Goal: Information Seeking & Learning: Find specific fact

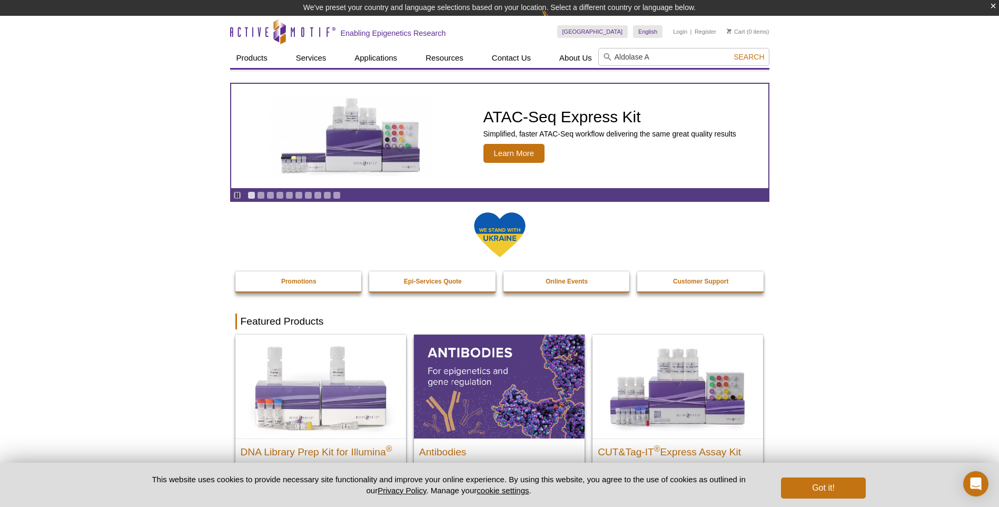
type input "Aldolase A"
click at [731, 52] on button "Search" at bounding box center [749, 56] width 37 height 9
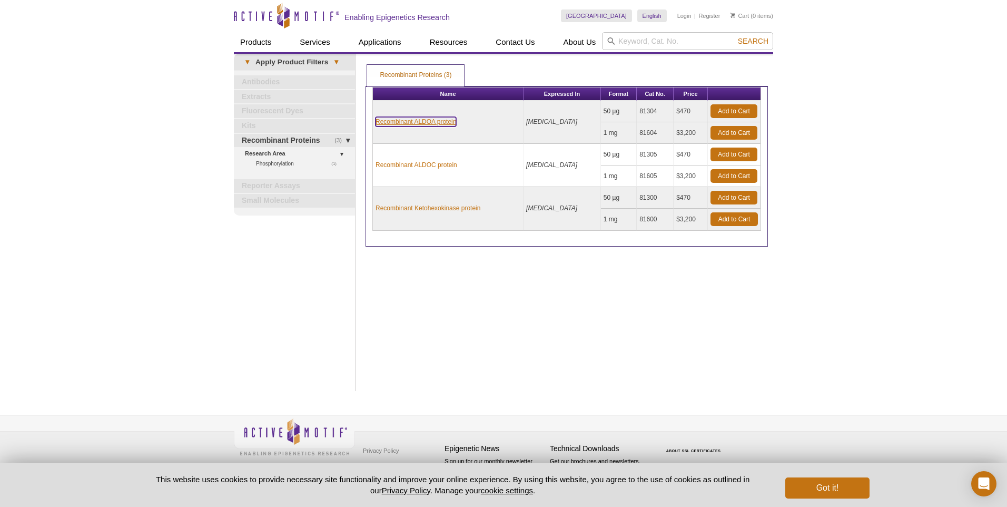
click at [442, 125] on link "Recombinant ALDOA protein" at bounding box center [416, 121] width 81 height 9
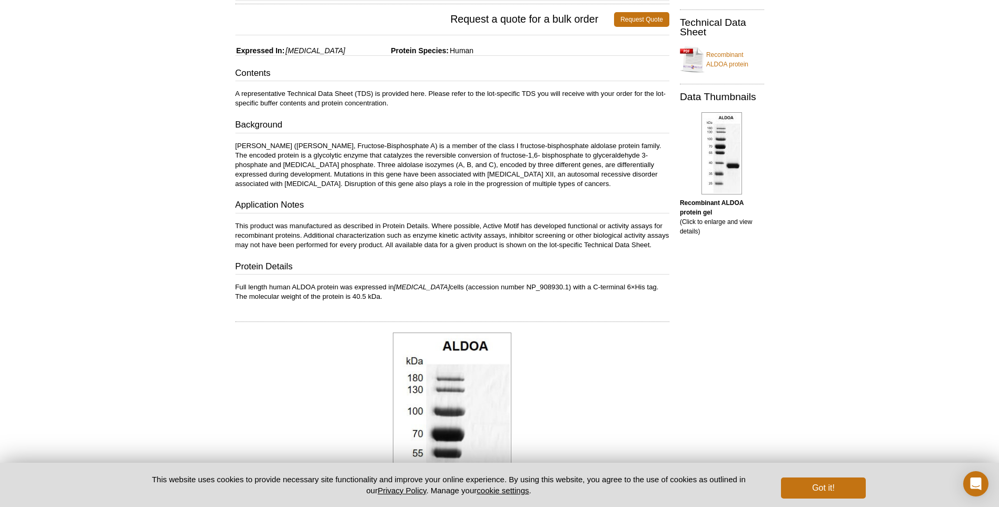
scroll to position [158, 0]
